Goal: Check status: Check status

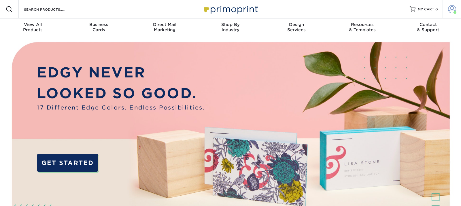
click at [452, 10] on span at bounding box center [452, 9] width 8 height 8
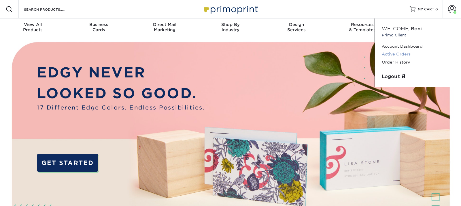
click at [396, 55] on link "Active Orders" at bounding box center [418, 54] width 72 height 8
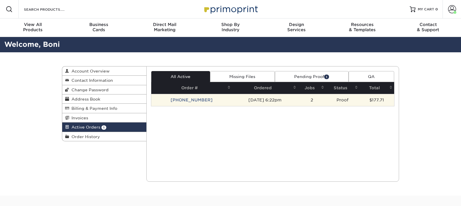
click at [175, 99] on td "[PHONE_NUMBER]" at bounding box center [191, 100] width 81 height 12
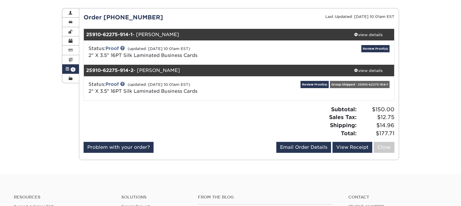
scroll to position [59, 0]
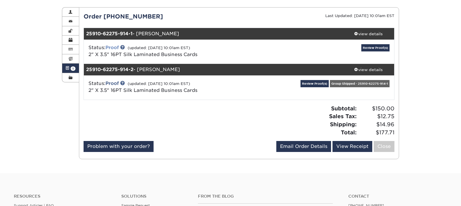
click at [114, 47] on link "Proof" at bounding box center [112, 47] width 13 height 5
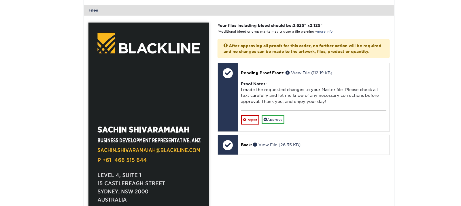
scroll to position [265, 0]
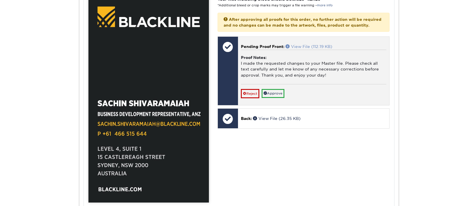
click at [307, 49] on link "View File (112.19 KB)" at bounding box center [309, 46] width 47 height 5
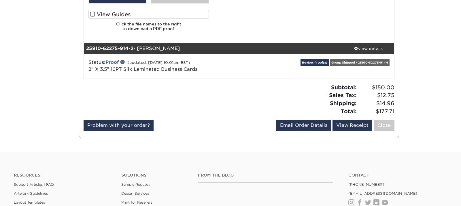
scroll to position [500, 0]
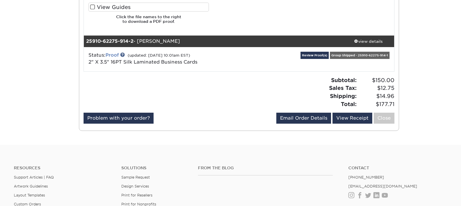
click at [112, 55] on link "Proof" at bounding box center [112, 54] width 13 height 5
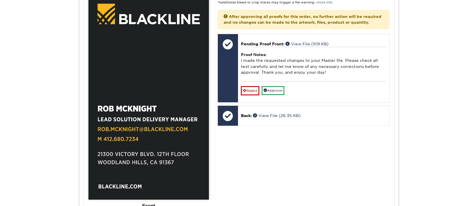
scroll to position [706, 0]
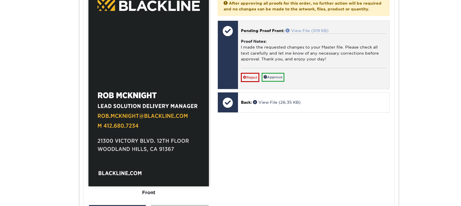
click at [304, 33] on link "View File (109 KB)" at bounding box center [307, 30] width 43 height 5
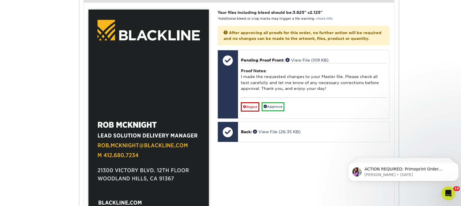
scroll to position [0, 0]
